Goal: Information Seeking & Learning: Learn about a topic

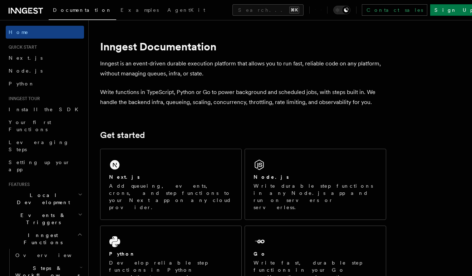
click at [154, 64] on p "Inngest is an event-driven durable execution platform that allows you to run fa…" at bounding box center [243, 69] width 286 height 20
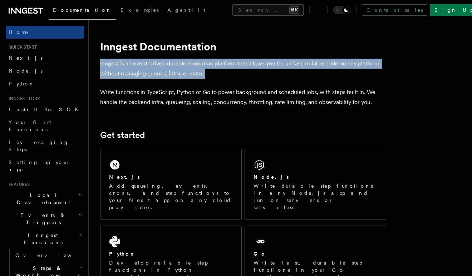
click at [154, 64] on p "Inngest is an event-driven durable execution platform that allows you to run fa…" at bounding box center [243, 69] width 286 height 20
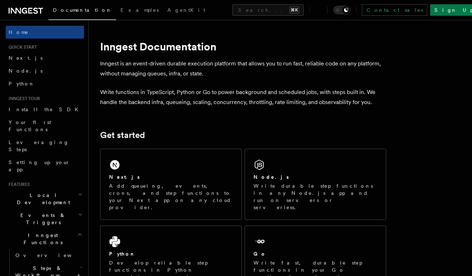
click at [154, 64] on p "Inngest is an event-driven durable execution platform that allows you to run fa…" at bounding box center [243, 69] width 286 height 20
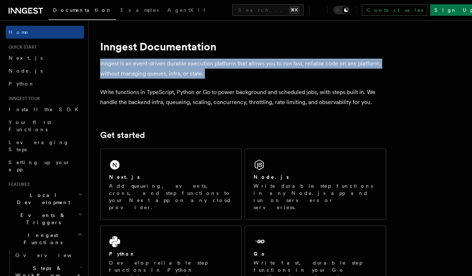
click at [154, 64] on p "Inngest is an event-driven durable execution platform that allows you to run fa…" at bounding box center [243, 69] width 286 height 20
